Goal: Information Seeking & Learning: Learn about a topic

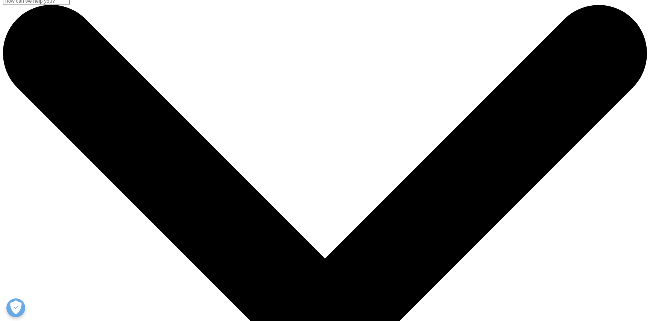
scroll to position [3, 0]
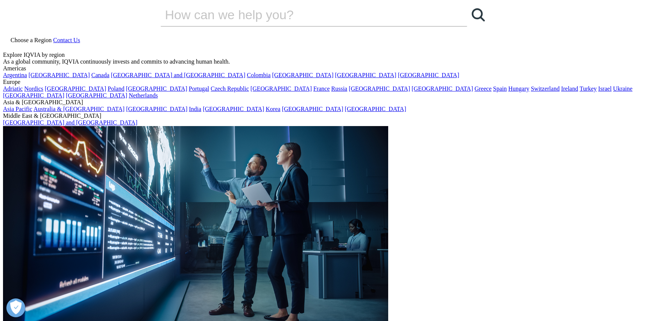
click at [302, 211] on div "Research & Development Leaders" at bounding box center [303, 210] width 85 height 16
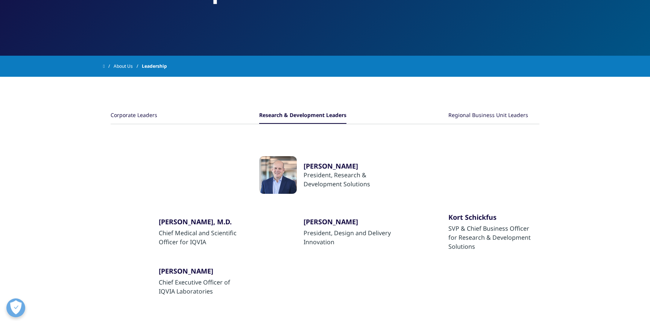
scroll to position [65, 0]
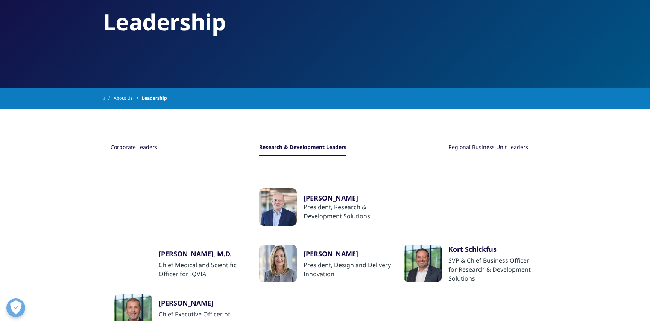
click at [481, 149] on div "Regional Business Unit Leaders" at bounding box center [488, 148] width 80 height 16
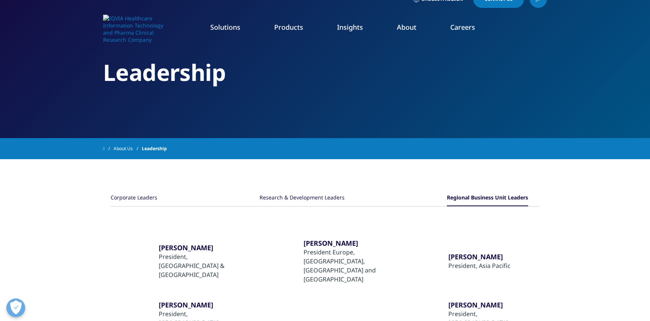
scroll to position [0, 0]
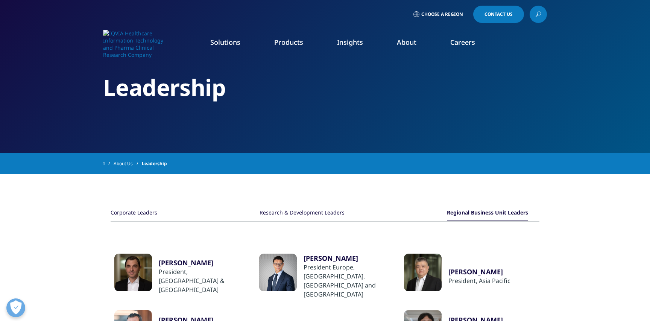
click at [192, 101] on link "Our Story" at bounding box center [264, 101] width 155 height 8
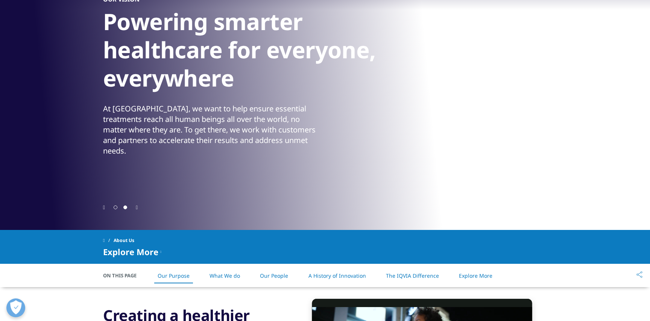
scroll to position [76, 0]
